Goal: Task Accomplishment & Management: Use online tool/utility

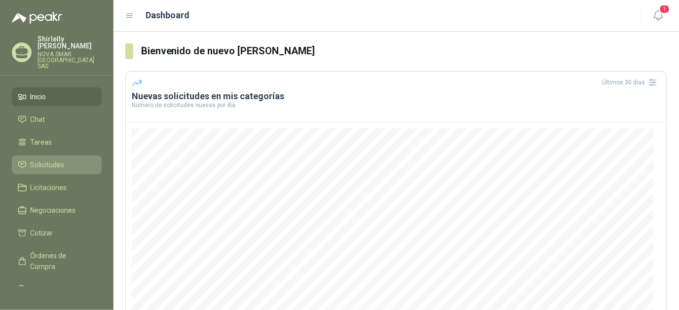
click at [29, 159] on li "Solicitudes" at bounding box center [57, 164] width 78 height 11
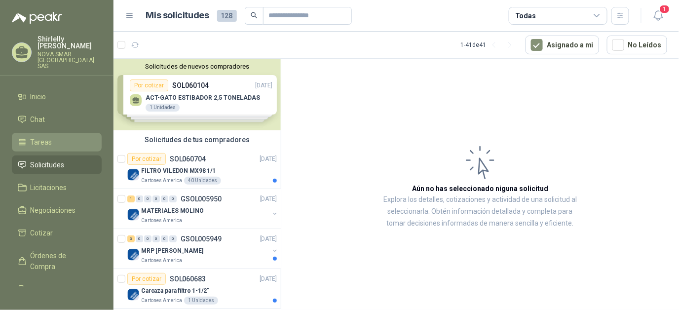
click at [57, 141] on li "Tareas" at bounding box center [57, 142] width 78 height 11
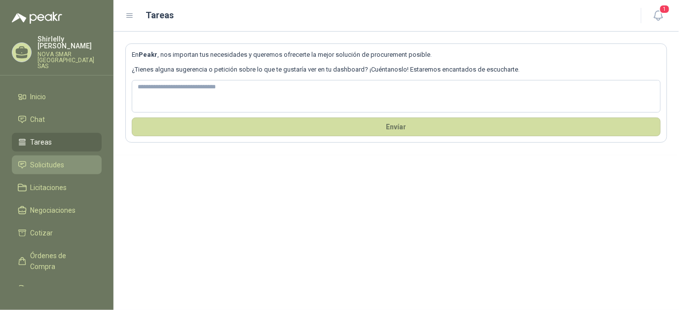
click at [54, 159] on span "Solicitudes" at bounding box center [48, 164] width 34 height 11
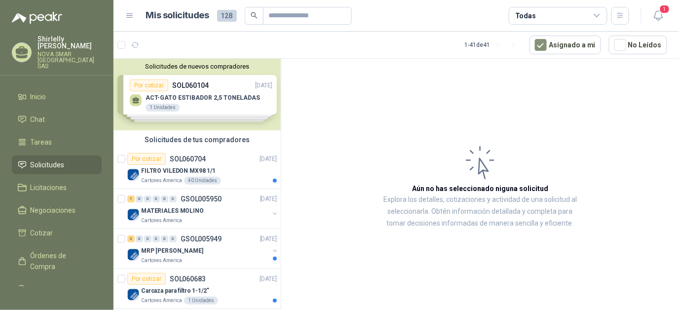
click at [227, 106] on div "Solicitudes de nuevos compradores Por cotizar SOL060104 [DATE] ACT-GATO ESTIBAD…" at bounding box center [196, 95] width 167 height 72
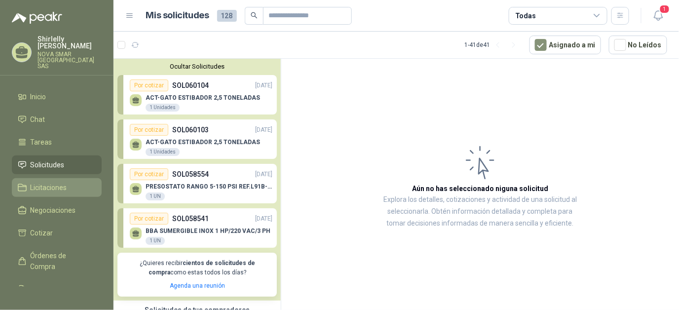
click at [38, 178] on link "Licitaciones" at bounding box center [57, 187] width 90 height 19
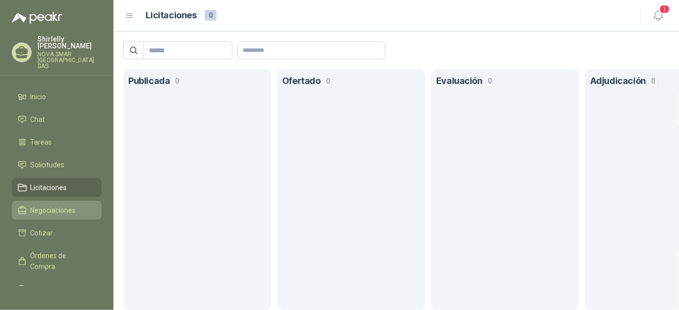
click at [41, 201] on link "Negociaciones" at bounding box center [57, 210] width 90 height 19
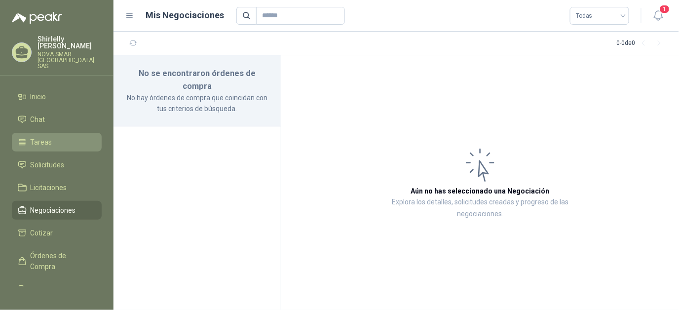
click at [39, 137] on span "Tareas" at bounding box center [42, 142] width 22 height 11
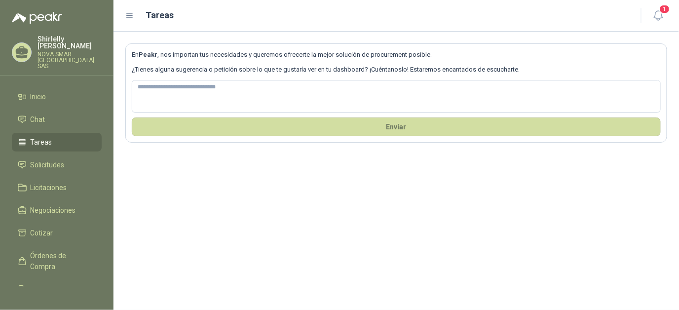
click at [53, 137] on li "Tareas" at bounding box center [57, 142] width 78 height 11
click at [43, 159] on span "Solicitudes" at bounding box center [48, 164] width 34 height 11
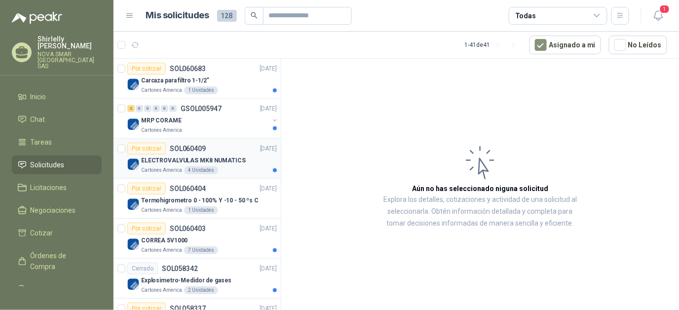
scroll to position [247, 0]
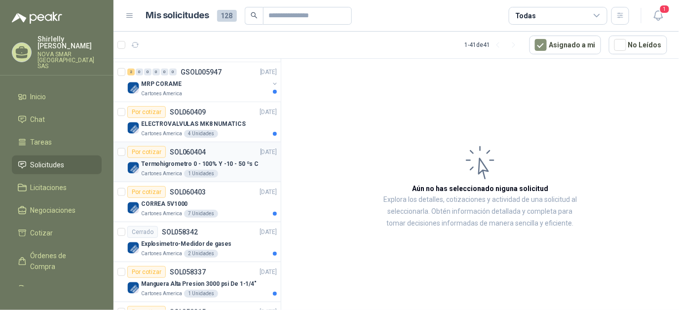
click at [172, 163] on p "Termohigrometro 0 - 100% Y -10 - 50 ºs C" at bounding box center [199, 163] width 117 height 9
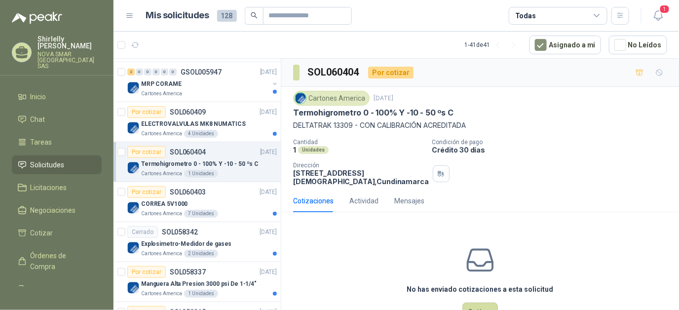
click at [328, 169] on p "[STREET_ADDRESS][PERSON_NAME]" at bounding box center [361, 177] width 136 height 17
click at [315, 146] on div "Unidades" at bounding box center [313, 150] width 31 height 8
click at [320, 122] on p "DELTATRAK 13309 - CON CALIBRACIÓN ACREDITADA" at bounding box center [480, 125] width 374 height 11
click at [331, 111] on p "Termohigrometro 0 - 100% Y -10 - 50 ºs C" at bounding box center [373, 113] width 160 height 10
click at [338, 96] on div "Cartones America" at bounding box center [331, 98] width 76 height 15
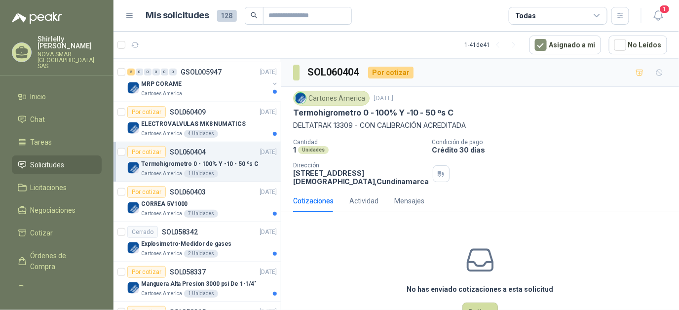
click at [390, 69] on div "Por cotizar" at bounding box center [390, 73] width 45 height 12
click at [391, 74] on div "Por cotizar" at bounding box center [390, 73] width 45 height 12
click at [316, 200] on div "Cotizaciones" at bounding box center [313, 200] width 40 height 11
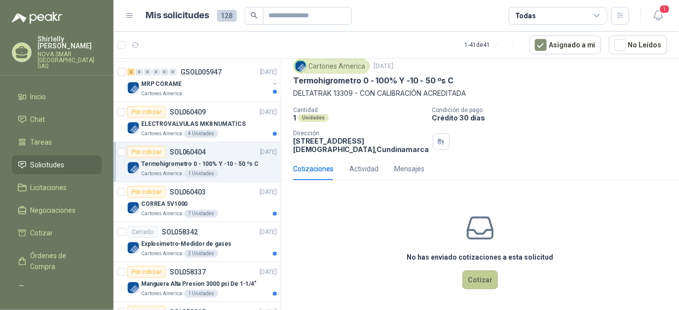
click at [471, 281] on button "Cotizar" at bounding box center [480, 279] width 36 height 19
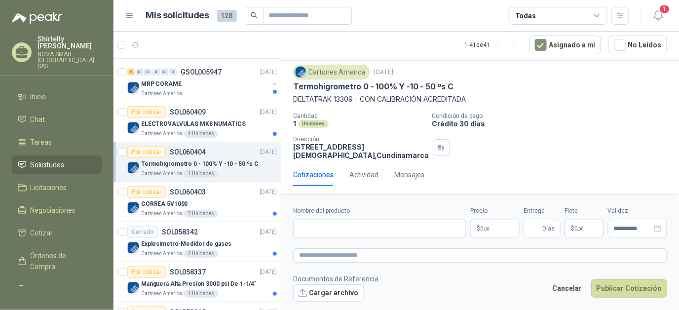
scroll to position [26, 0]
drag, startPoint x: 453, startPoint y: 85, endPoint x: 288, endPoint y: 89, distance: 164.8
click at [288, 89] on div "Cartones America [DATE] Termohigrometro 0 - 100% Y -10 - 50 ºs C DELTATRAK 133…" at bounding box center [480, 112] width 398 height 103
copy p "Termohigrometro 0 - 100% Y -10 - 50 ºs C"
